Goal: Task Accomplishment & Management: Manage account settings

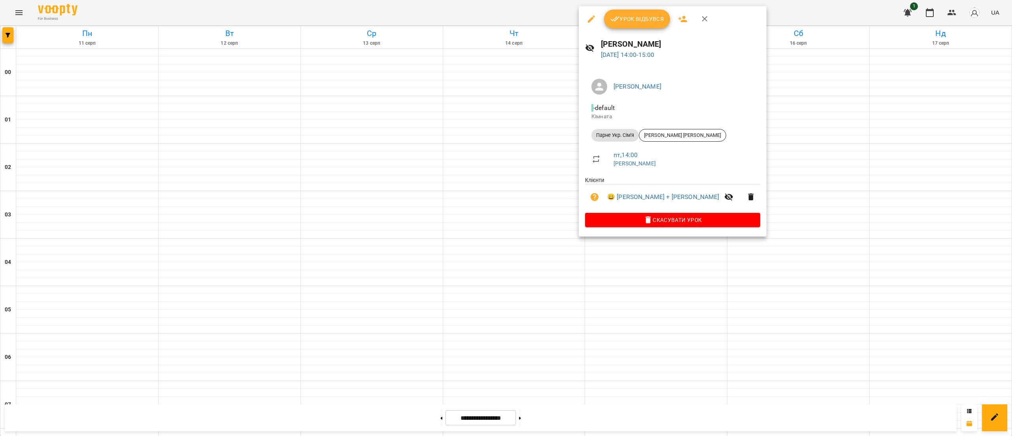
scroll to position [559, 0]
click at [611, 17] on icon "button" at bounding box center [615, 18] width 9 height 9
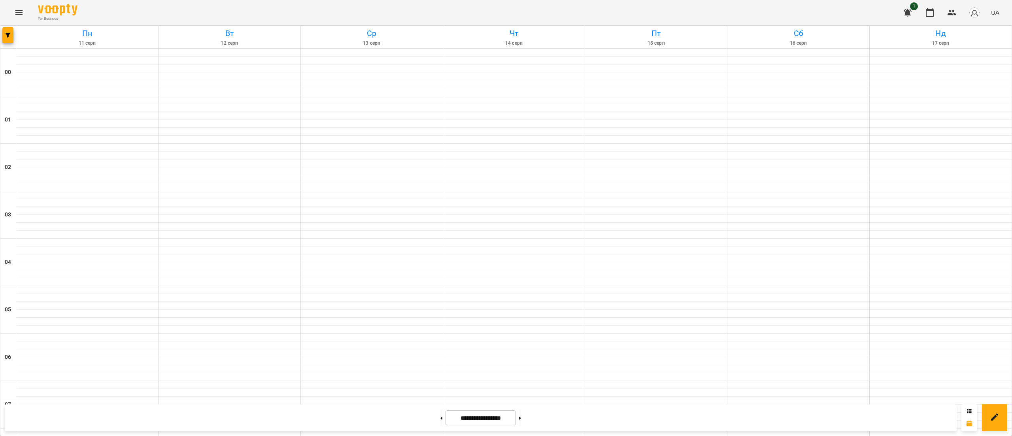
scroll to position [600, 0]
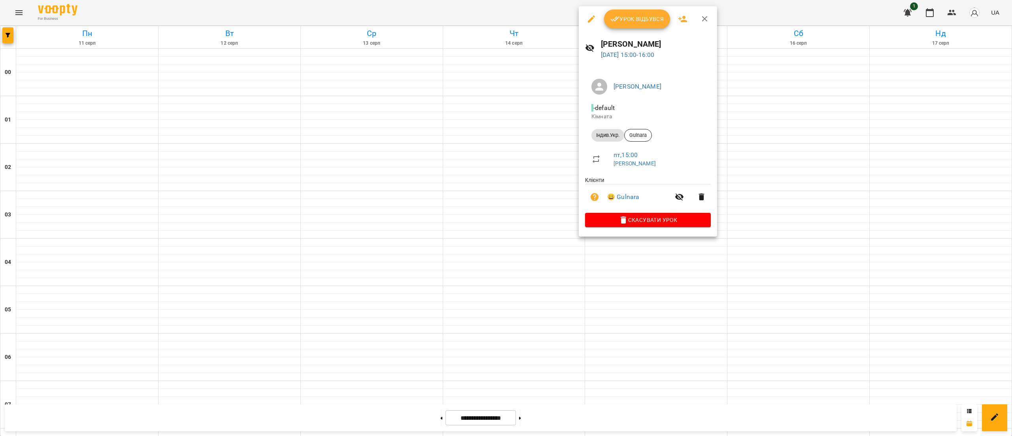
click at [638, 218] on span "Скасувати Урок" at bounding box center [648, 219] width 113 height 9
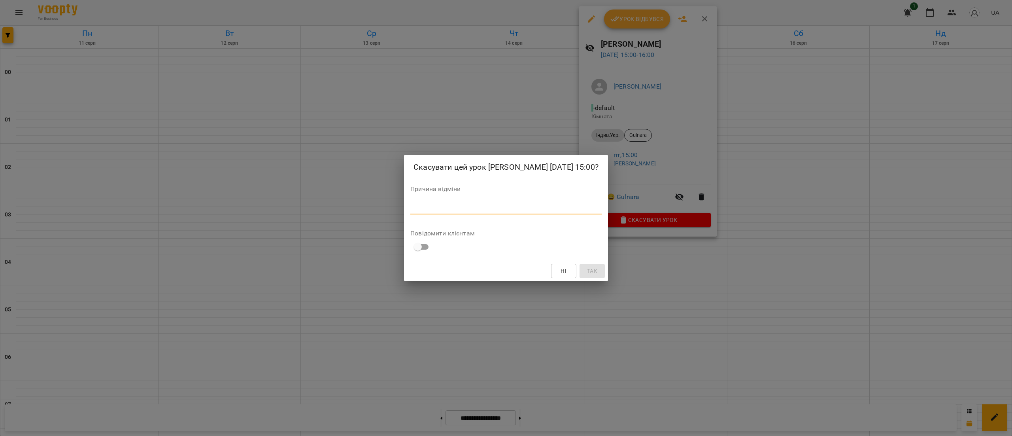
click at [602, 212] on textarea at bounding box center [505, 208] width 191 height 8
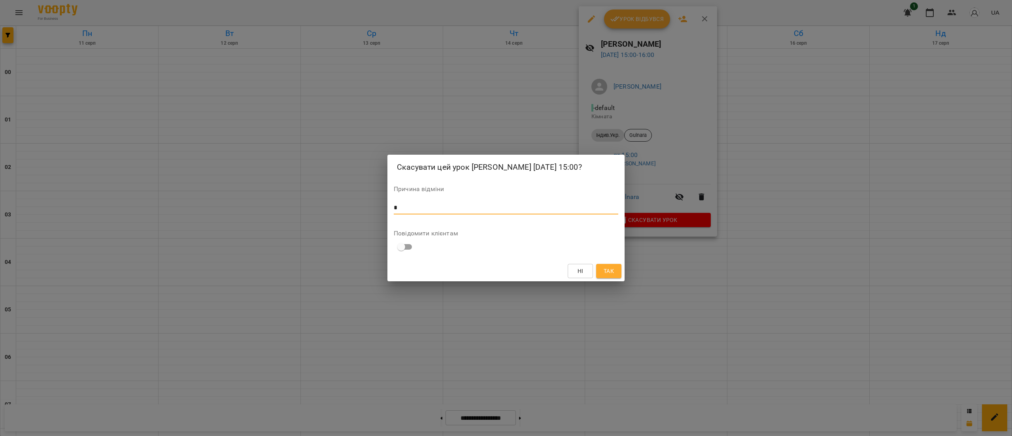
type textarea "*"
click at [612, 270] on button "Так" at bounding box center [608, 271] width 25 height 14
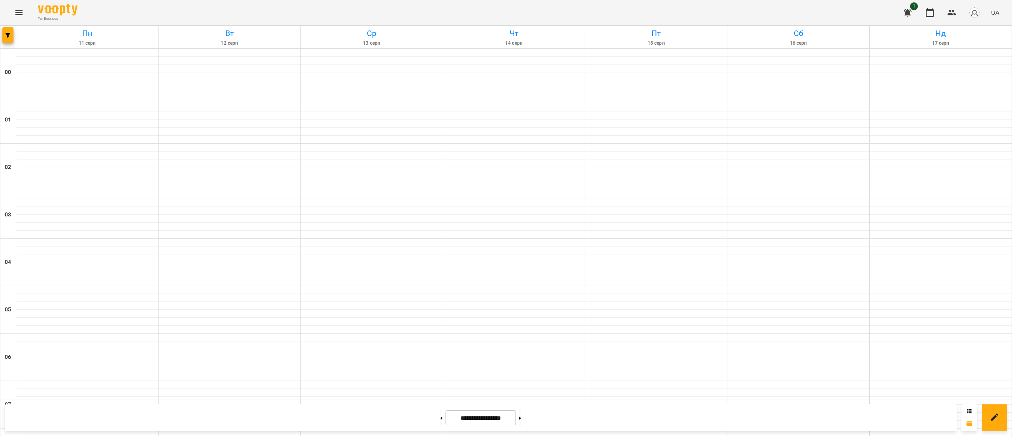
scroll to position [600, 0]
